Goal: Check status: Check status

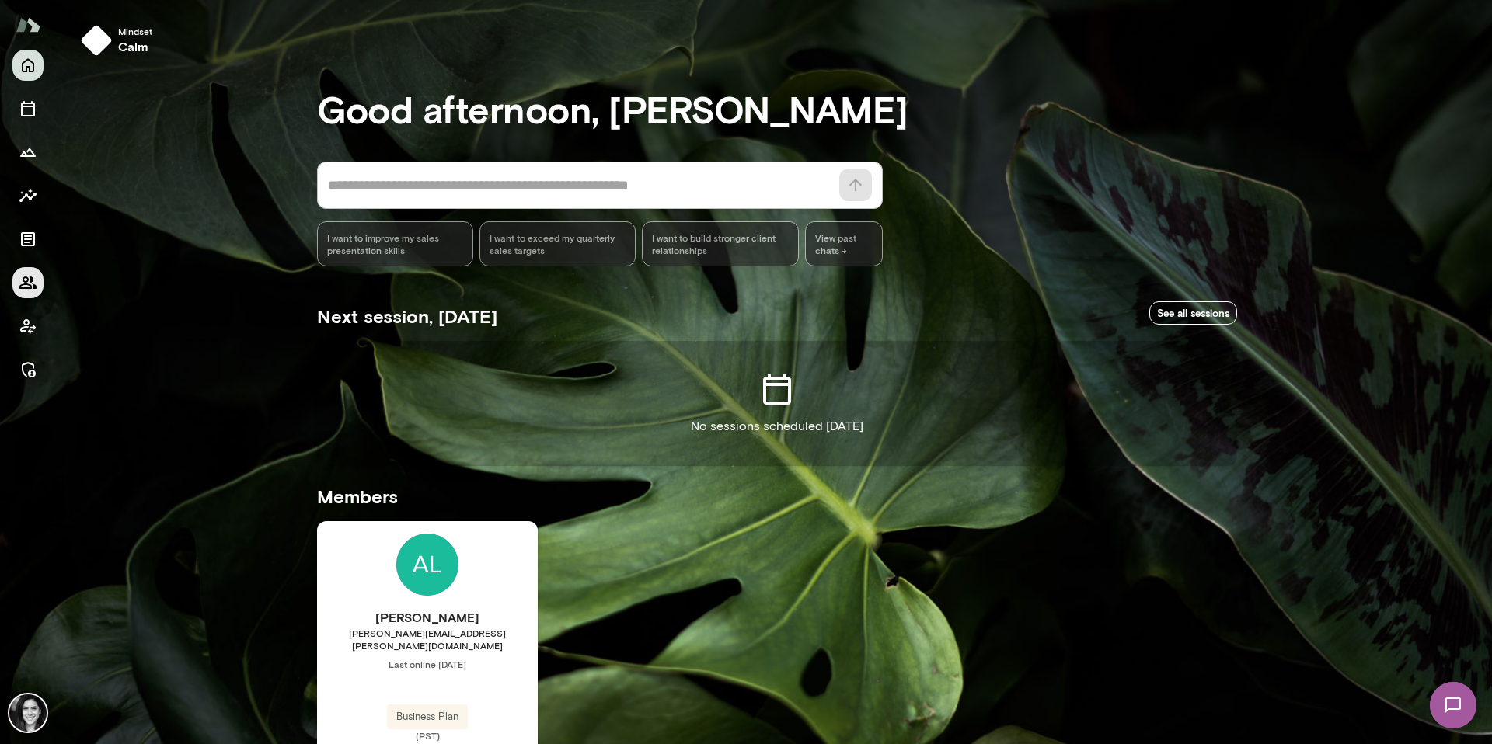
click at [19, 287] on icon "Members" at bounding box center [27, 283] width 17 height 12
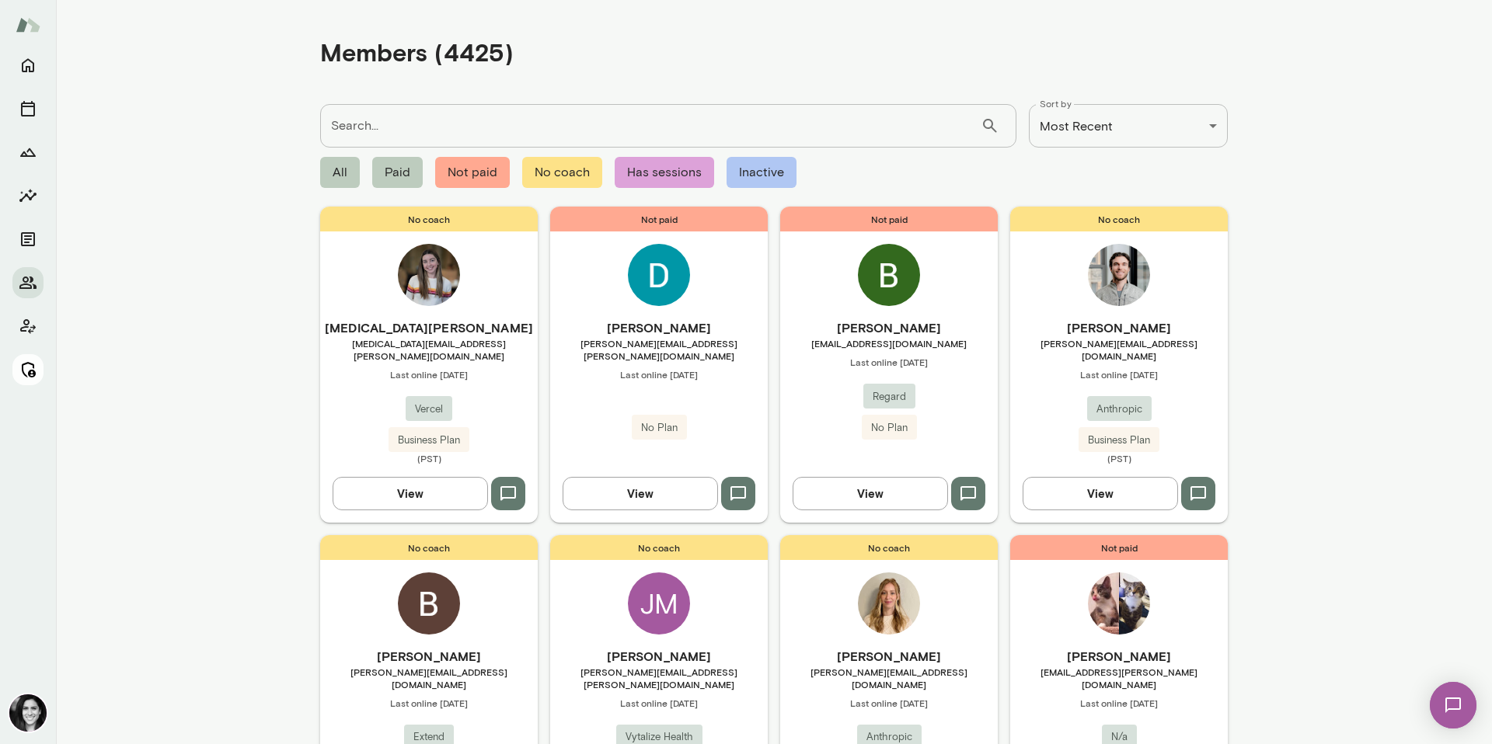
click at [25, 378] on icon "Manage" at bounding box center [28, 370] width 19 height 19
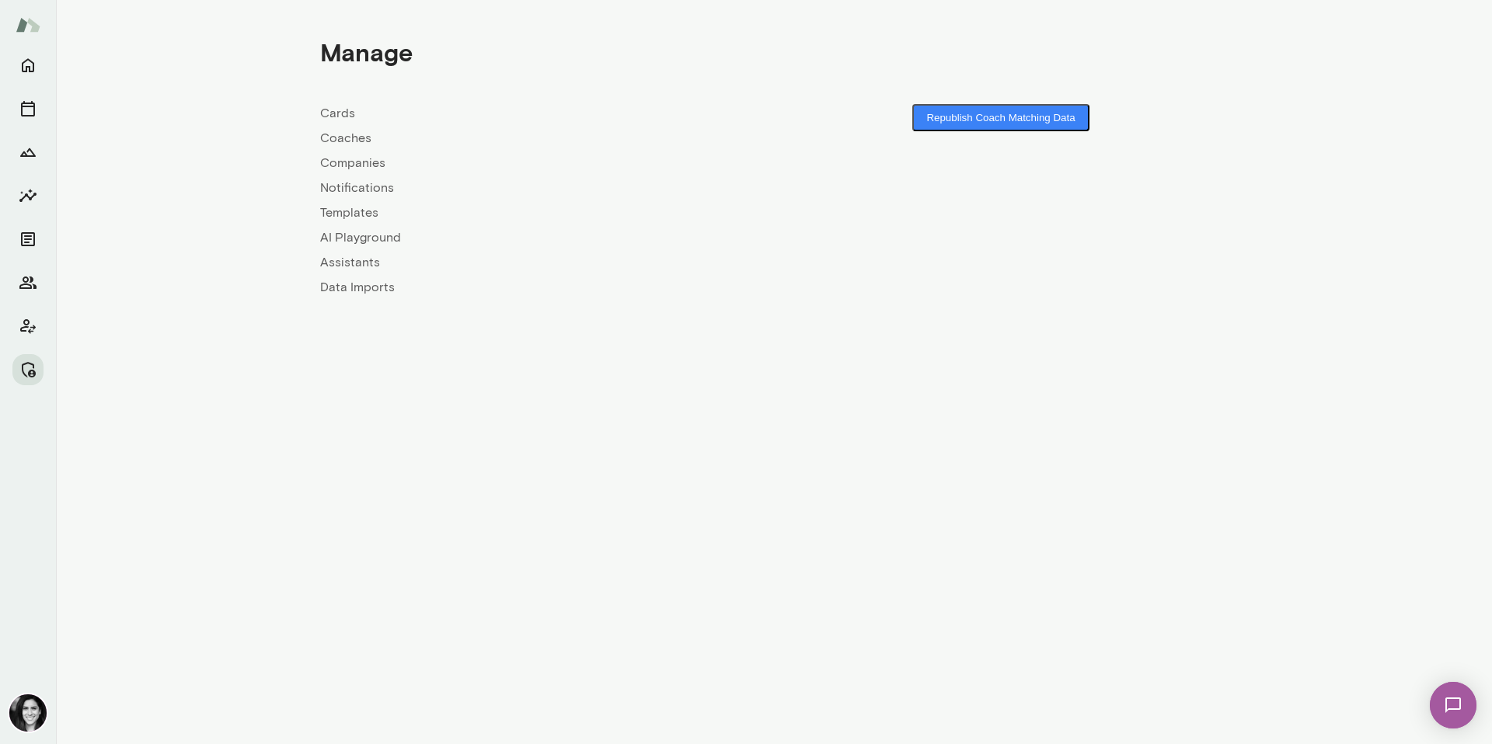
click at [350, 137] on link "Coaches" at bounding box center [547, 138] width 454 height 19
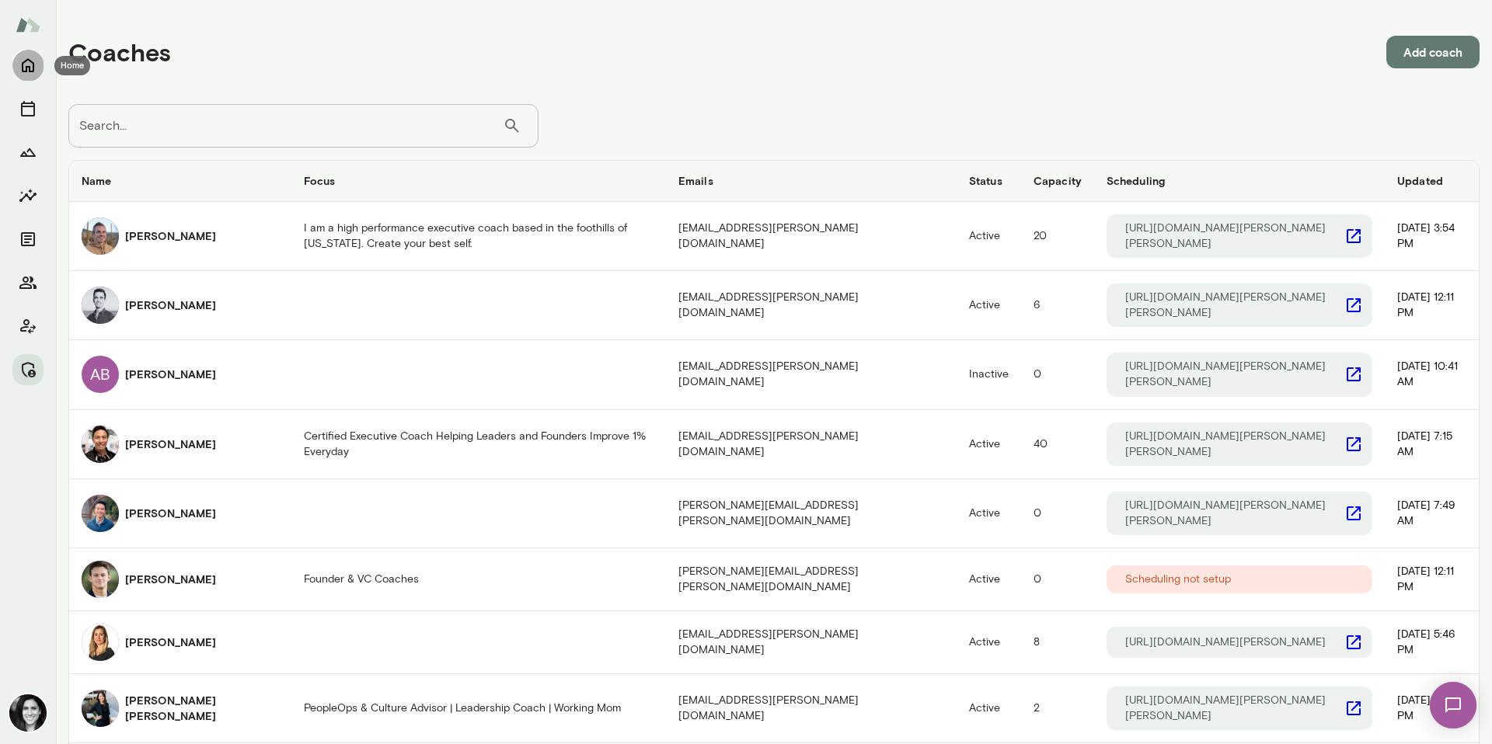
click at [30, 74] on icon "Home" at bounding box center [28, 65] width 19 height 19
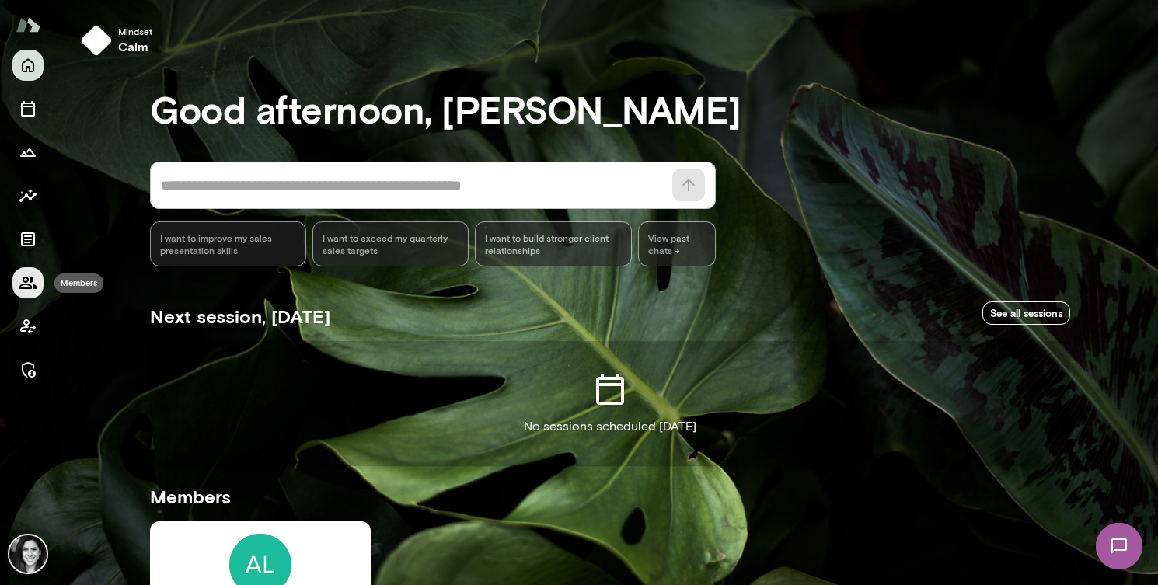
click at [30, 285] on icon "Members" at bounding box center [27, 283] width 17 height 12
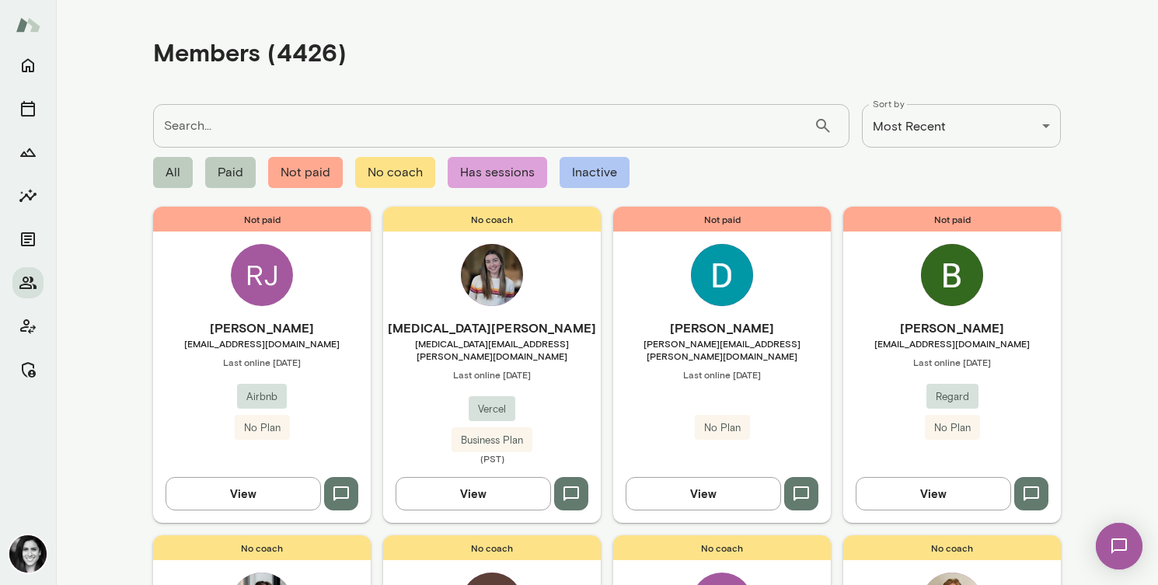
click at [267, 291] on div "RJ" at bounding box center [262, 275] width 62 height 62
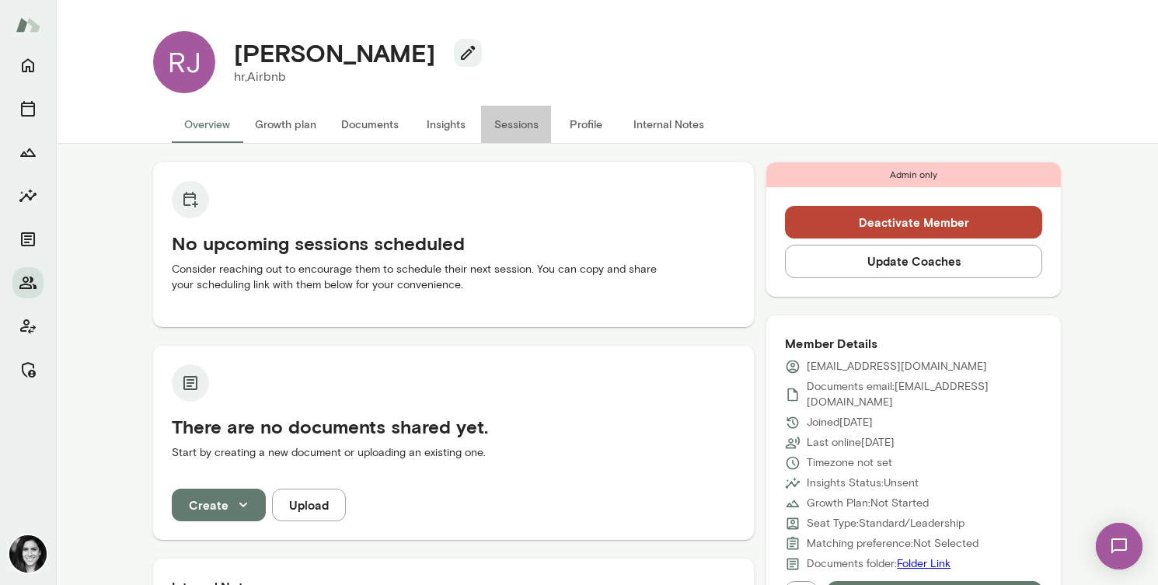
click at [505, 127] on button "Sessions" at bounding box center [516, 124] width 70 height 37
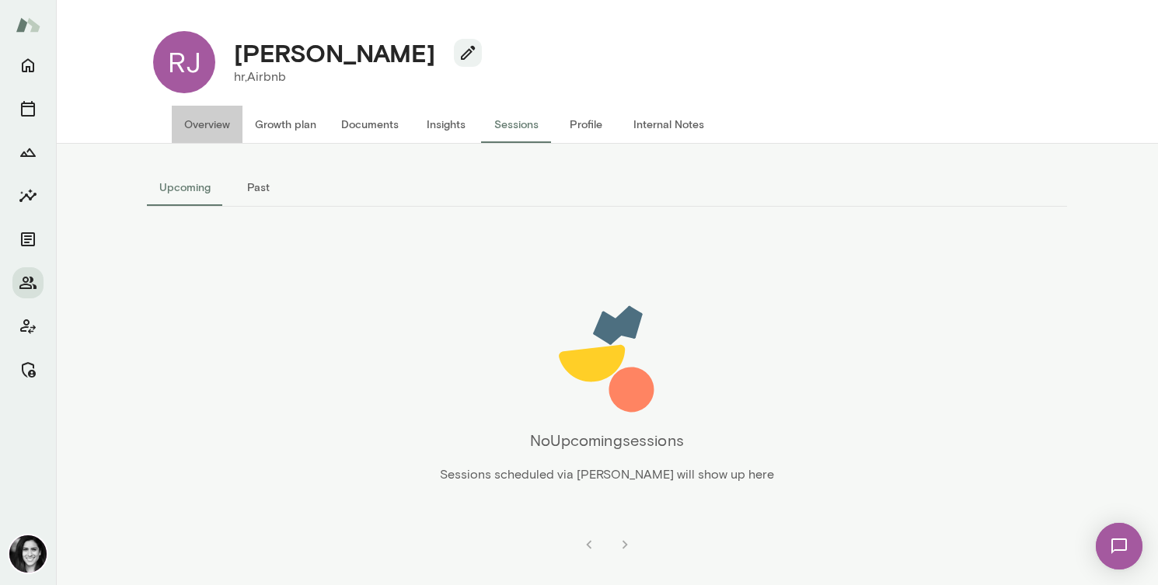
click at [234, 134] on button "Overview" at bounding box center [207, 124] width 71 height 37
